Goal: Check status

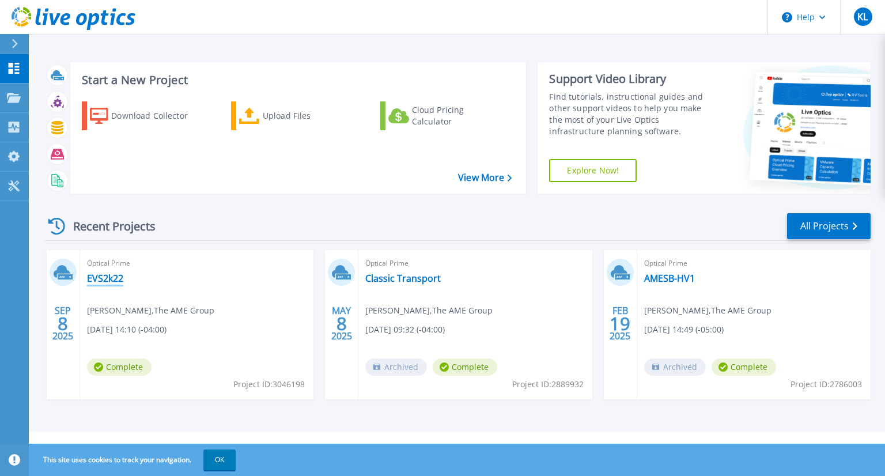
click at [101, 277] on link "EVS2k22" at bounding box center [105, 279] width 36 height 12
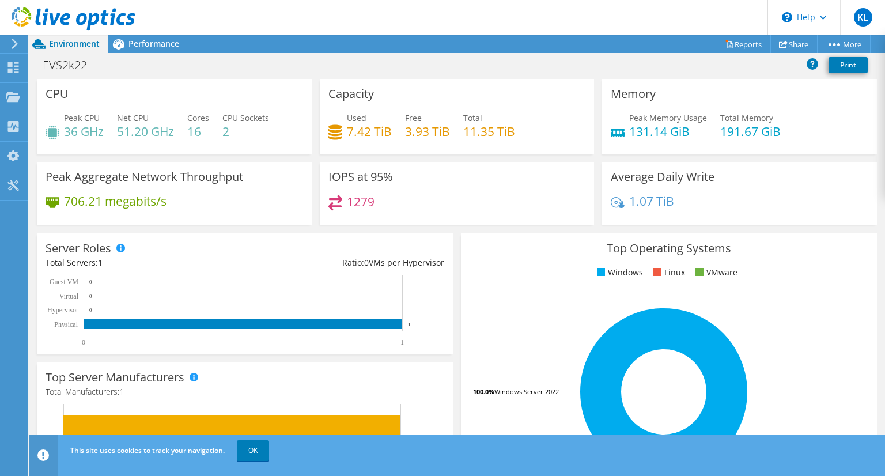
scroll to position [89, 0]
click at [137, 44] on span "Performance" at bounding box center [154, 43] width 51 height 11
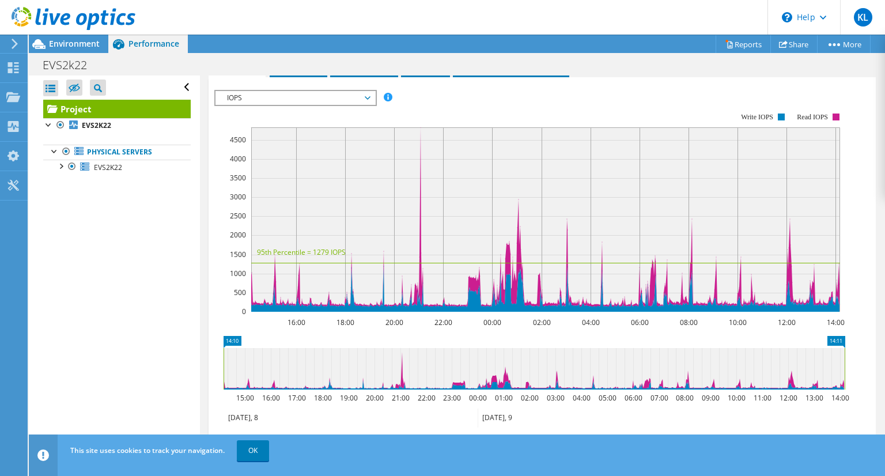
scroll to position [260, 0]
